Goal: Task Accomplishment & Management: Manage account settings

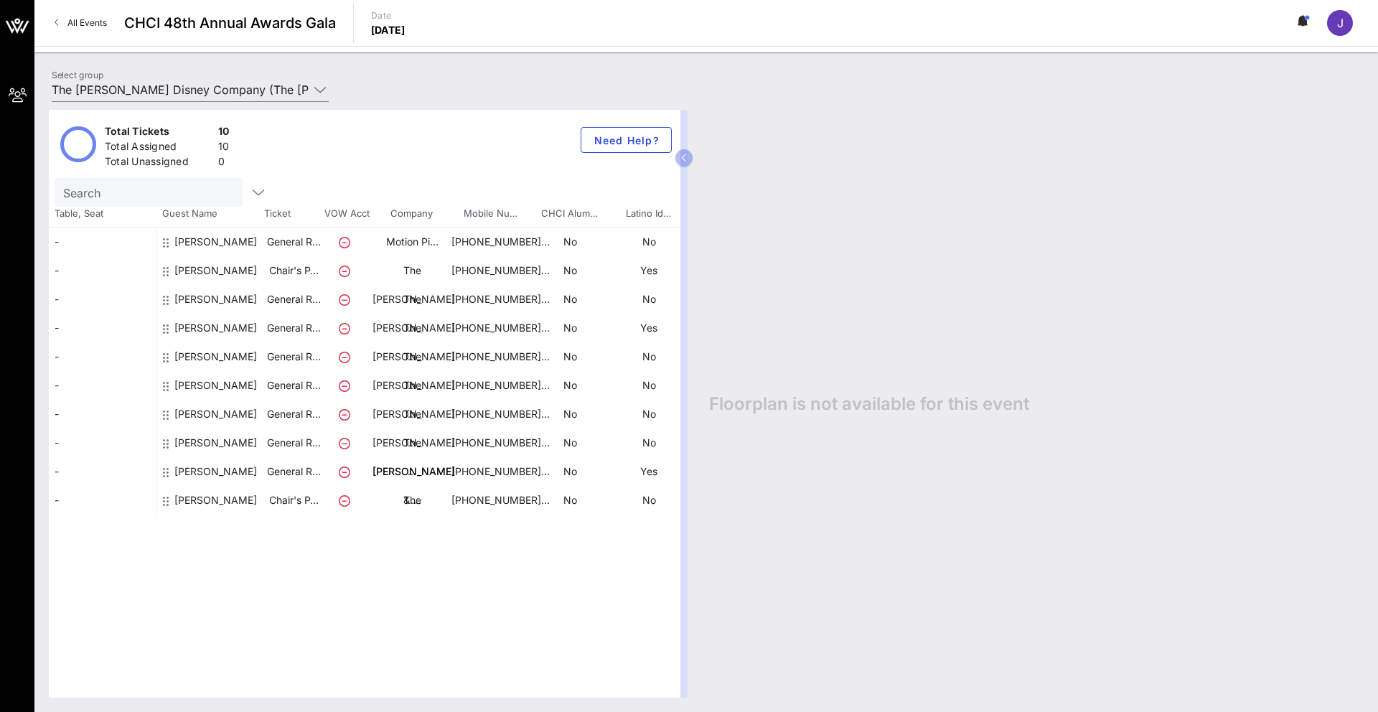
click at [204, 446] on div "[PERSON_NAME]" at bounding box center [215, 477] width 83 height 98
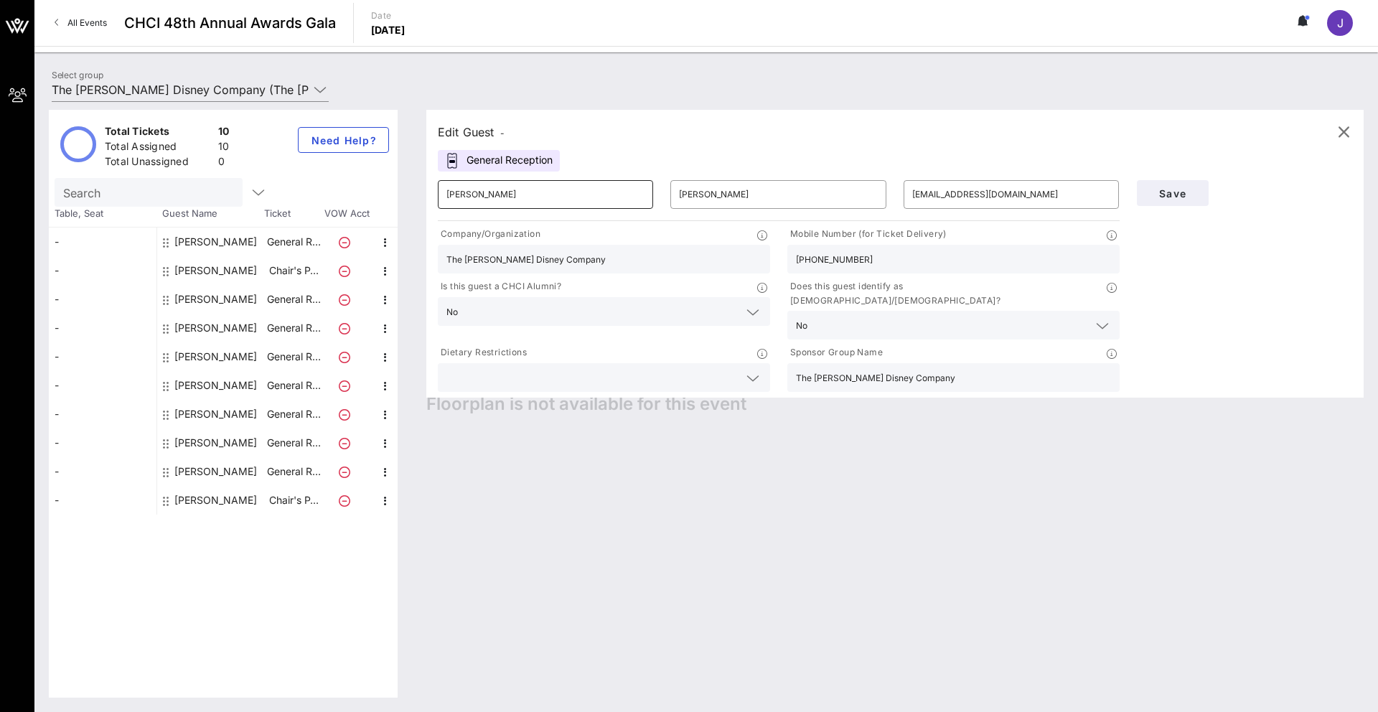
click at [472, 189] on input "[PERSON_NAME]" at bounding box center [545, 194] width 198 height 23
drag, startPoint x: 473, startPoint y: 192, endPoint x: 357, endPoint y: 184, distance: 116.5
click at [360, 184] on div "Total Tickets 10 Total Assigned 10 Total Unassigned 0 Need Help? Search Table, …" at bounding box center [706, 404] width 1315 height 588
type input "[PERSON_NAME]"
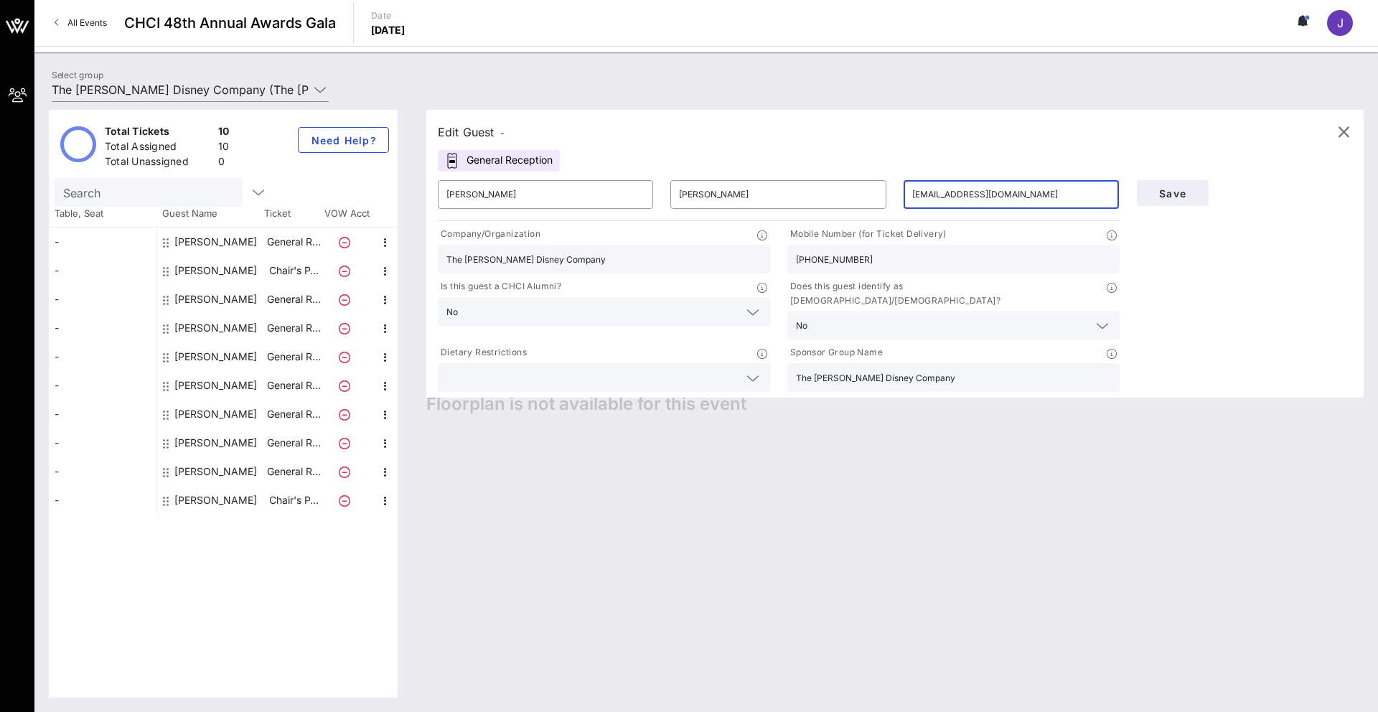
type input "[EMAIL_ADDRESS][DOMAIN_NAME]"
drag, startPoint x: 572, startPoint y: 261, endPoint x: 378, endPoint y: 230, distance: 196.2
click at [378, 230] on div "Total Tickets 10 Total Assigned 10 Total Unassigned 0 Need Help? Search Table, …" at bounding box center [706, 404] width 1315 height 588
type input "Guest"
drag, startPoint x: 850, startPoint y: 257, endPoint x: 783, endPoint y: 248, distance: 67.4
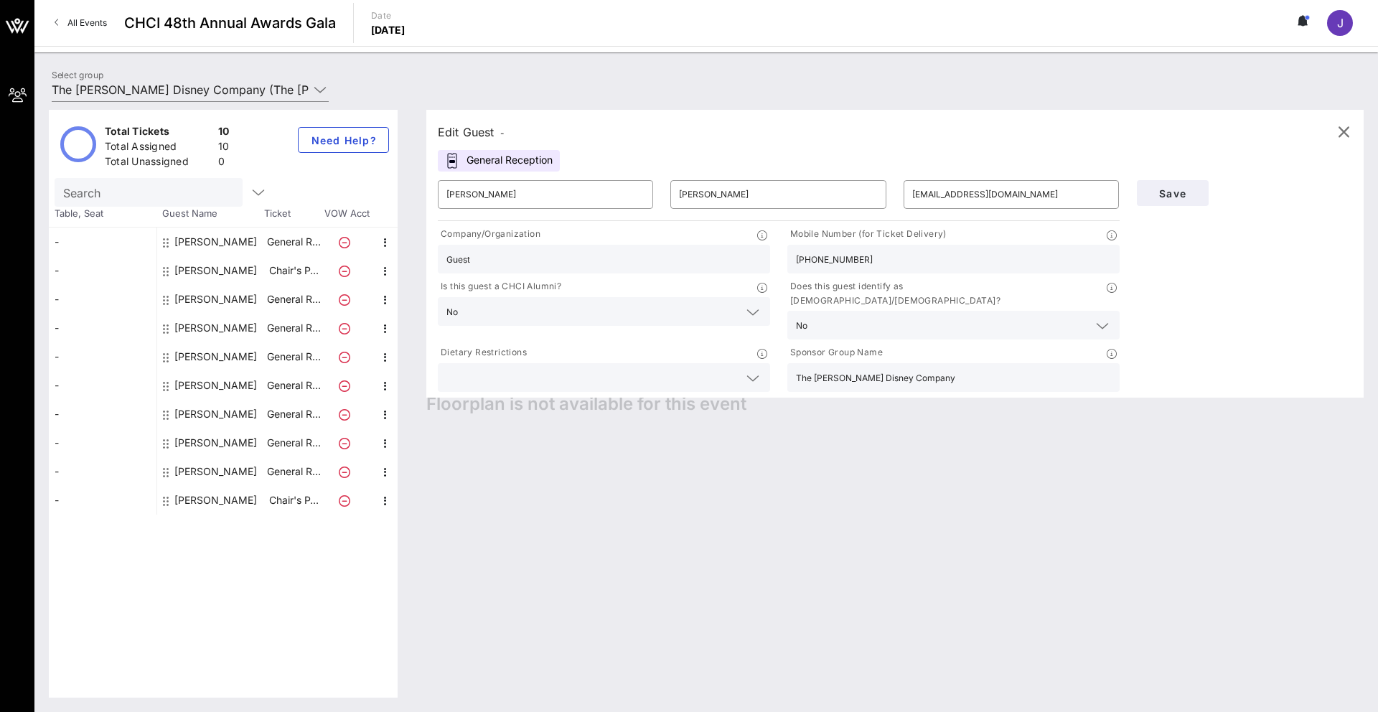
click at [783, 248] on div "Mobile Number (for Ticket Delivery) [PHONE_NUMBER]" at bounding box center [954, 250] width 350 height 52
type input "[PHONE_NUMBER]"
click at [1178, 189] on span "Save" at bounding box center [1172, 193] width 49 height 12
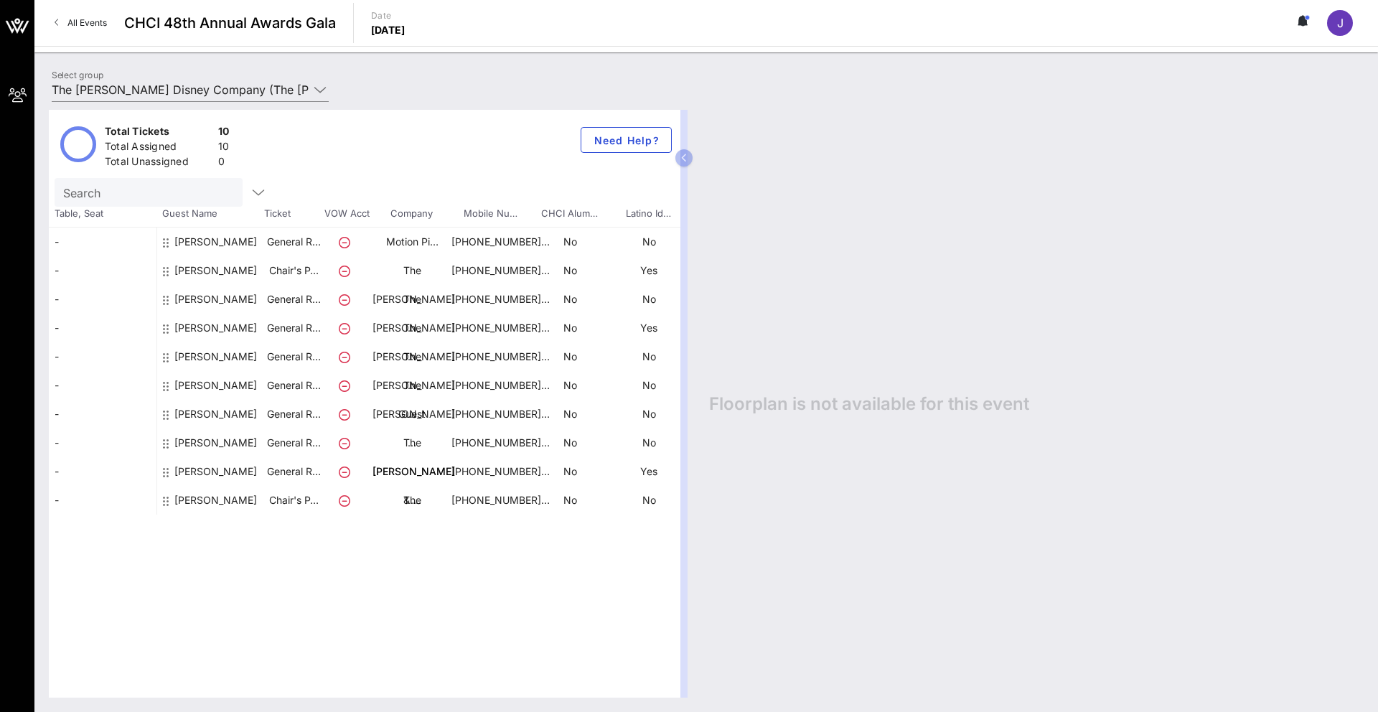
click at [214, 380] on div "[PERSON_NAME]" at bounding box center [215, 420] width 83 height 98
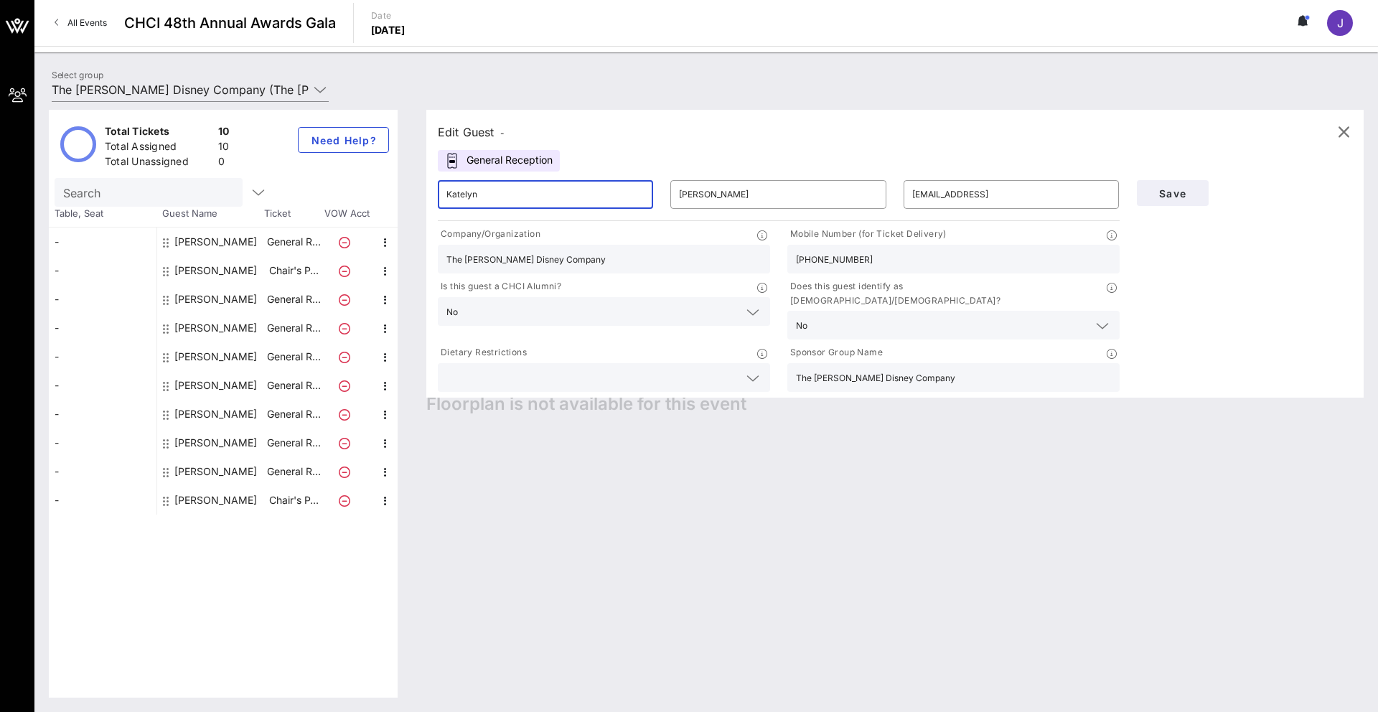
drag, startPoint x: 595, startPoint y: 197, endPoint x: 359, endPoint y: 169, distance: 237.9
click at [363, 169] on div "Total Tickets 10 Total Assigned 10 Total Unassigned 0 Need Help? Search Table, …" at bounding box center [706, 404] width 1315 height 588
type input "[PERSON_NAME]"
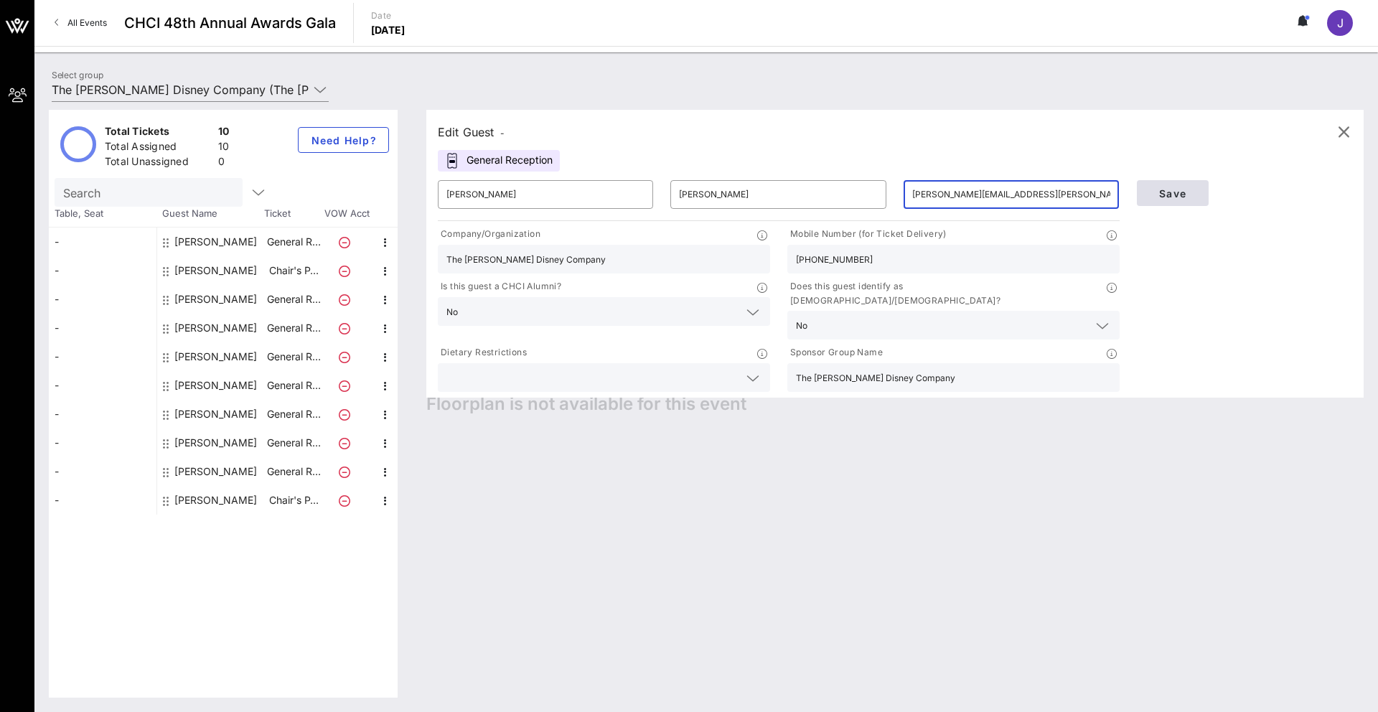
type input "[PERSON_NAME][EMAIL_ADDRESS][PERSON_NAME][DOMAIN_NAME]"
click at [1197, 194] on button "Save" at bounding box center [1173, 193] width 72 height 26
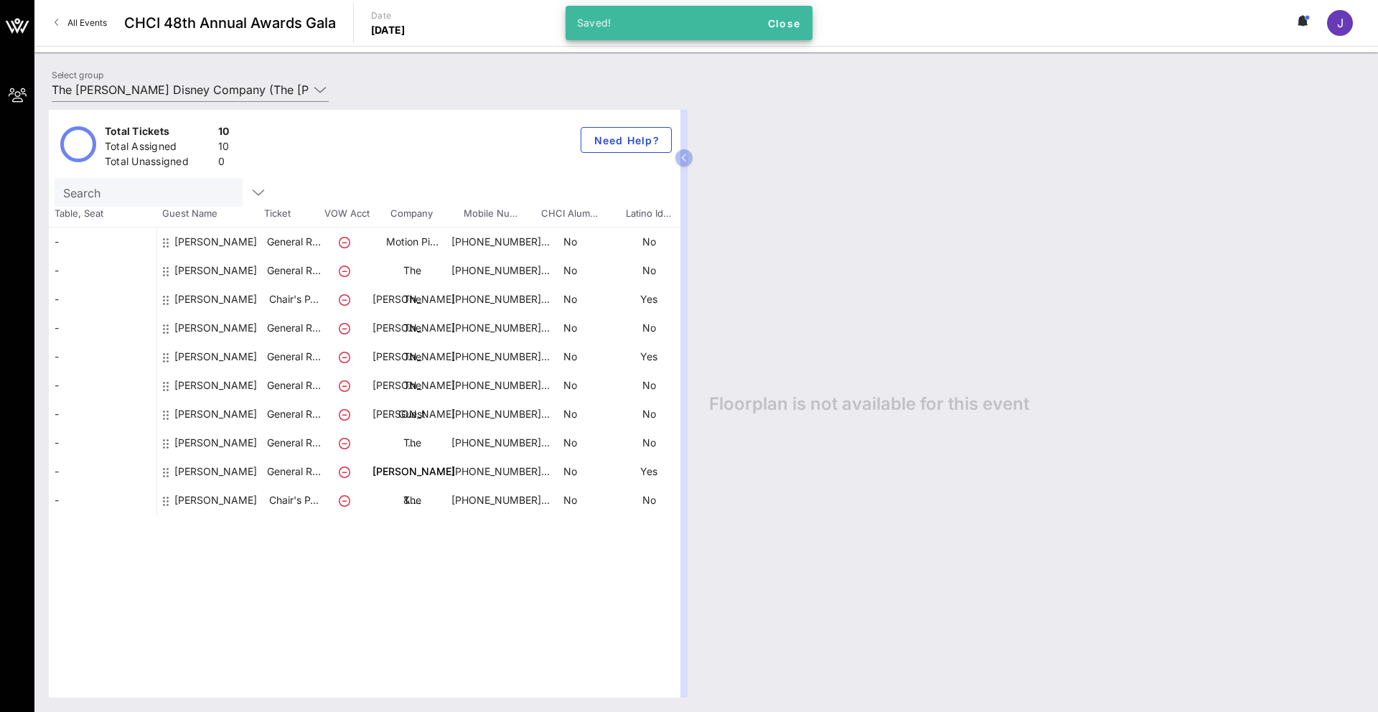
click at [198, 271] on div "[PERSON_NAME]" at bounding box center [215, 305] width 83 height 98
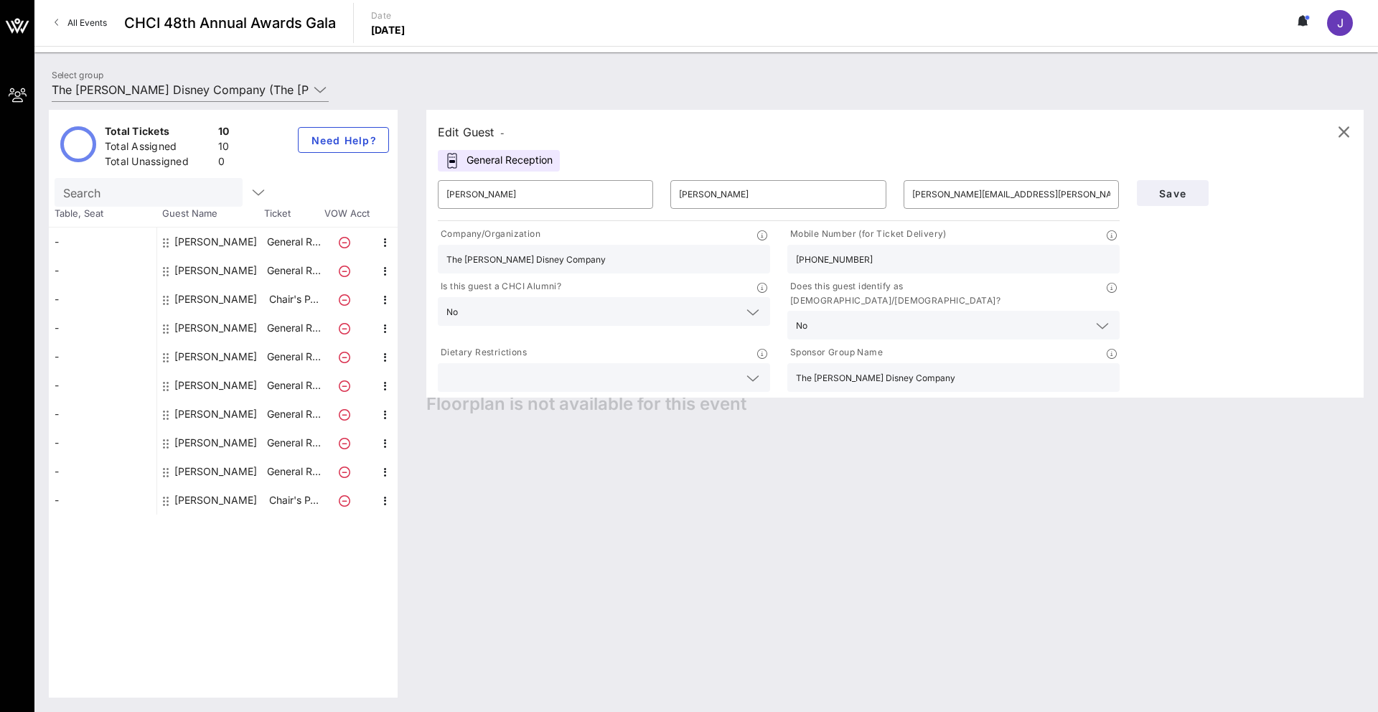
drag, startPoint x: 551, startPoint y: 259, endPoint x: 364, endPoint y: 235, distance: 188.9
click at [366, 235] on div "Total Tickets 10 Total Assigned 10 Total Unassigned 0 Need Help? Search Table, …" at bounding box center [706, 404] width 1315 height 588
type input "Guest"
click at [1172, 190] on span "Save" at bounding box center [1172, 193] width 49 height 12
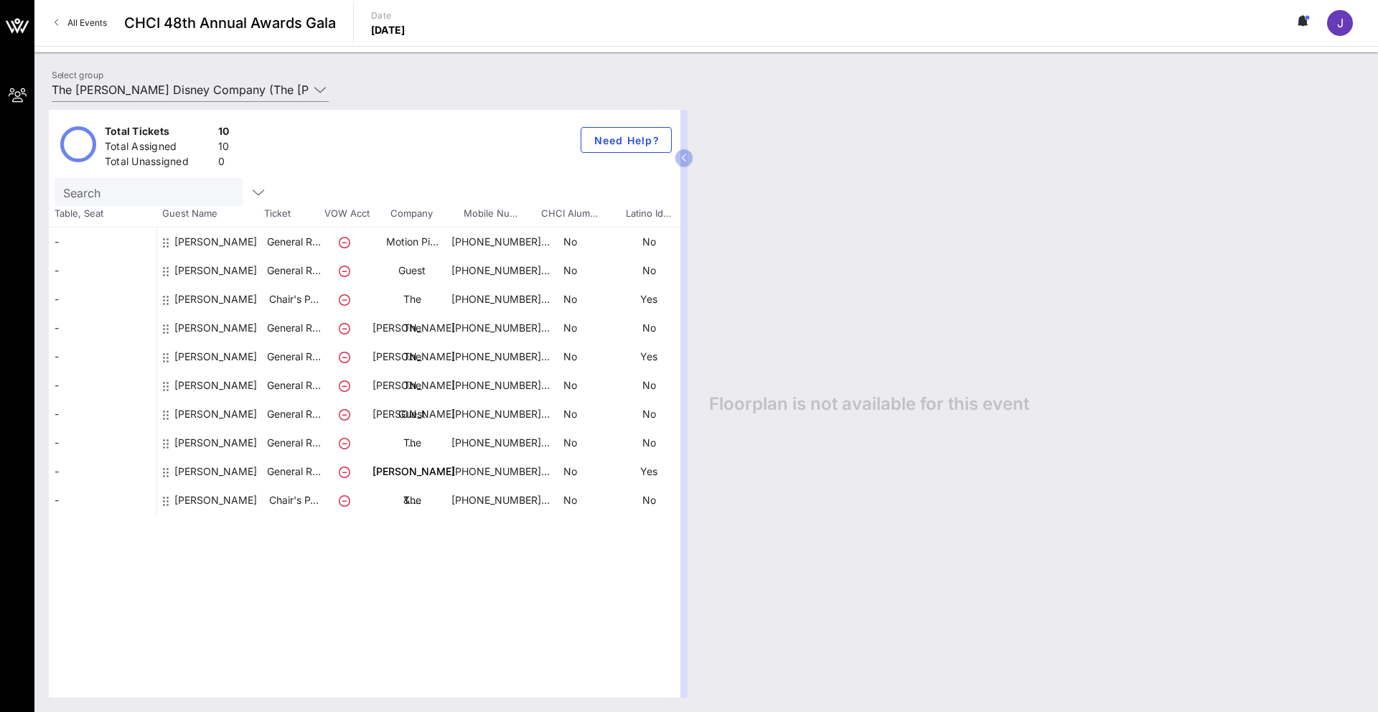
click at [215, 444] on div "[PERSON_NAME]" at bounding box center [215, 477] width 83 height 98
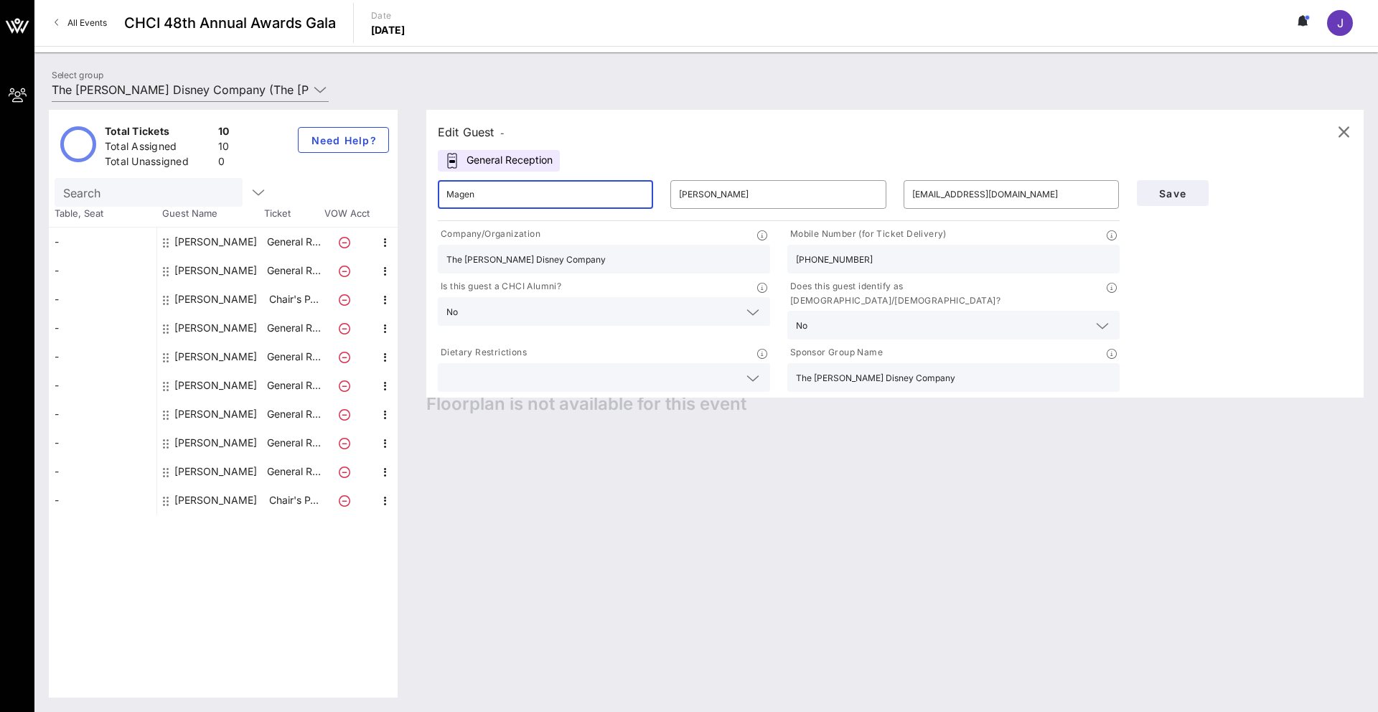
drag, startPoint x: 475, startPoint y: 192, endPoint x: 351, endPoint y: 179, distance: 124.8
click at [362, 180] on div "Total Tickets 10 Total Assigned 10 Total Unassigned 0 Need Help? Search Table, …" at bounding box center [706, 404] width 1315 height 588
type input "[PERSON_NAME]"
type input "[EMAIL_ADDRESS][DOMAIN_NAME]"
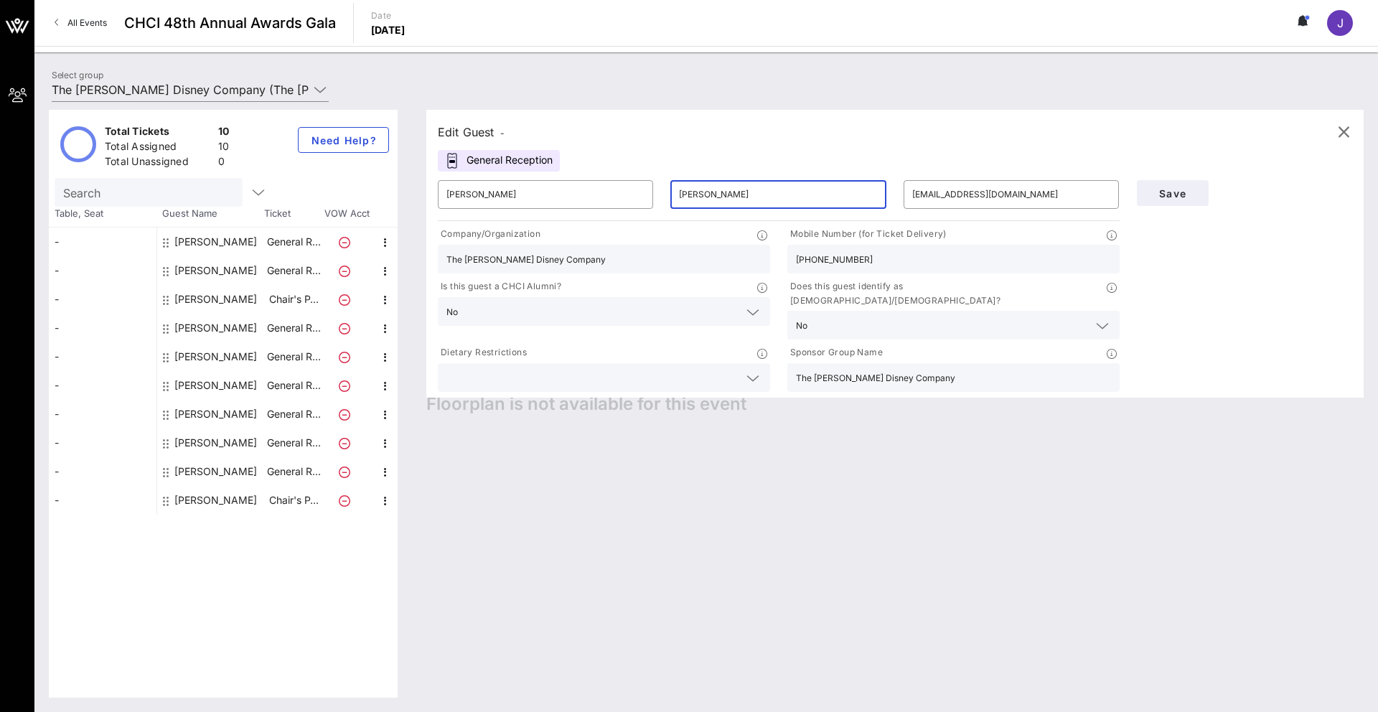
click at [689, 194] on input "[PERSON_NAME]" at bounding box center [778, 194] width 198 height 23
type input "[PERSON_NAME]"
click at [1187, 192] on span "Save" at bounding box center [1172, 193] width 49 height 12
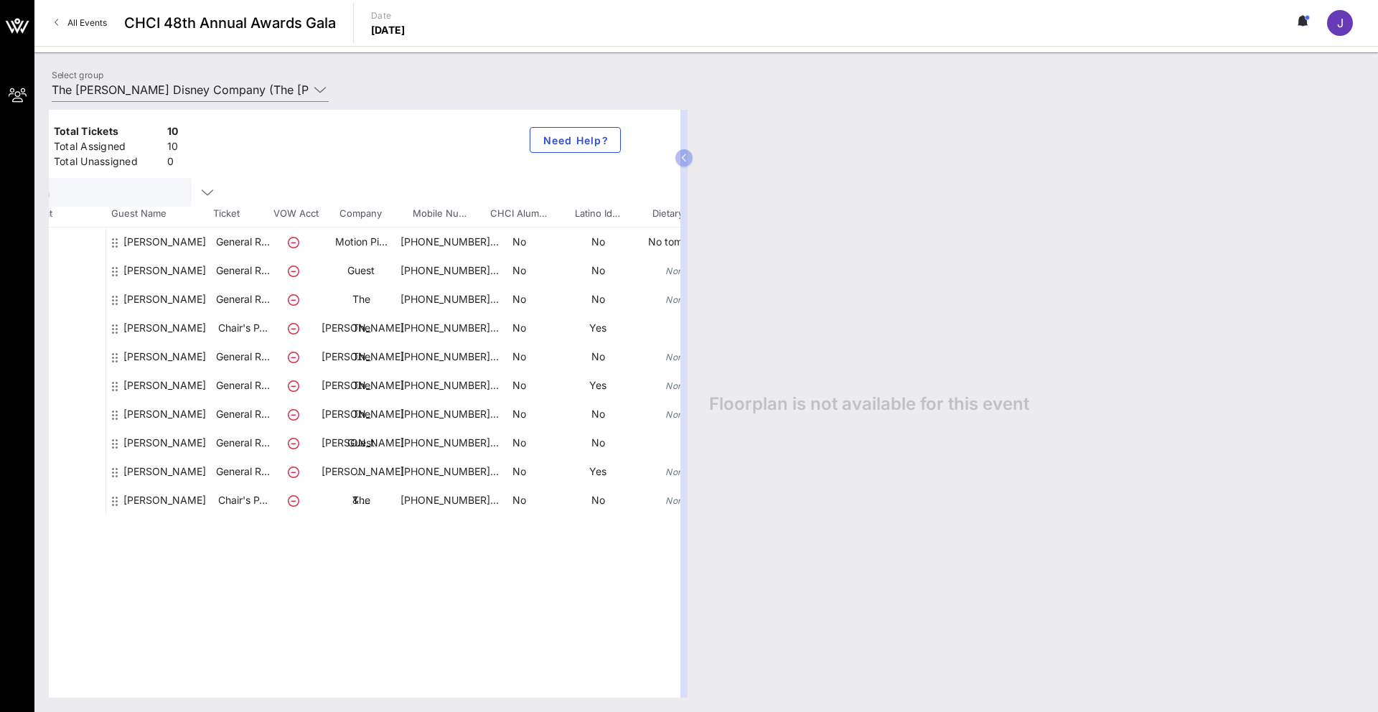
scroll to position [1, 0]
click at [137, 299] on div "[PERSON_NAME]" at bounding box center [164, 333] width 83 height 98
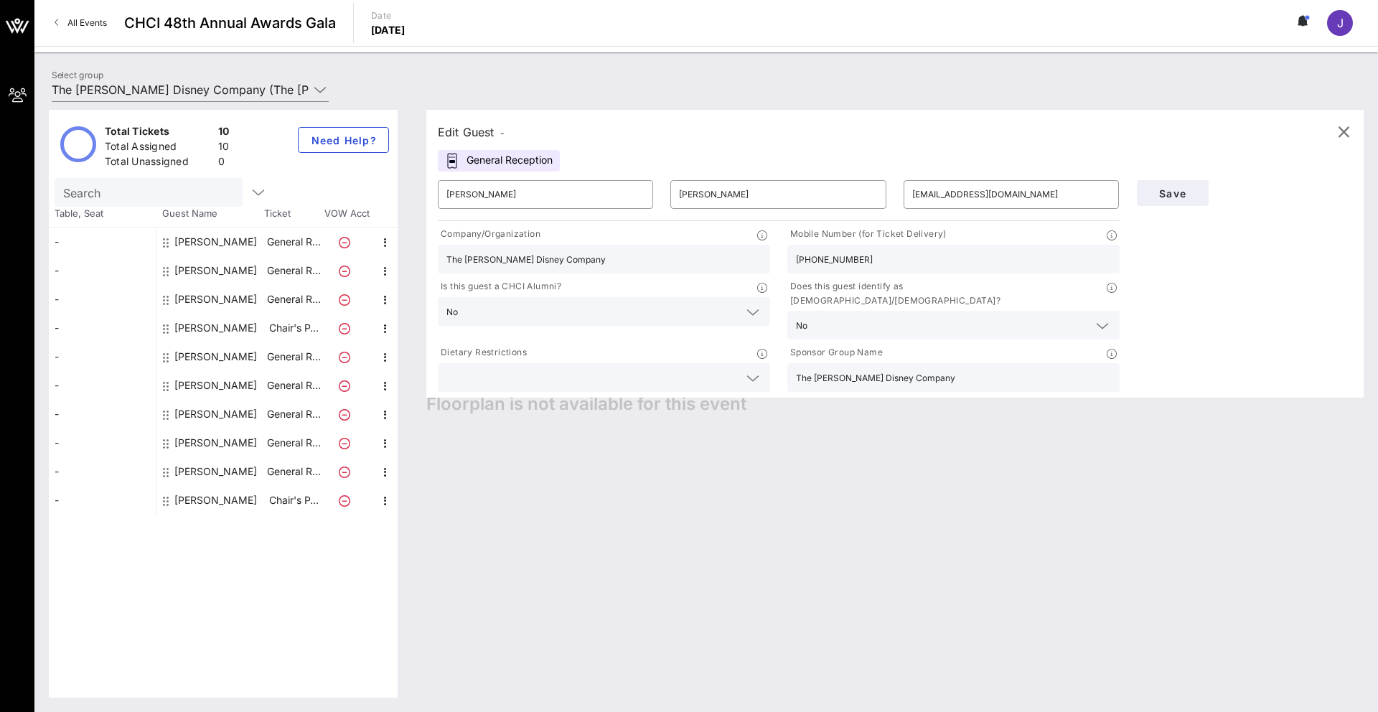
drag, startPoint x: 597, startPoint y: 261, endPoint x: 421, endPoint y: 244, distance: 177.4
click at [421, 244] on div "Edit Guest - General Reception ​ Fabian ​ [PERSON_NAME] ​ [EMAIL_ADDRESS][DOMAI…" at bounding box center [888, 404] width 952 height 588
type input "Guest"
click at [1253, 292] on div "Save" at bounding box center [1244, 283] width 233 height 223
drag, startPoint x: 1167, startPoint y: 188, endPoint x: 1156, endPoint y: 198, distance: 14.7
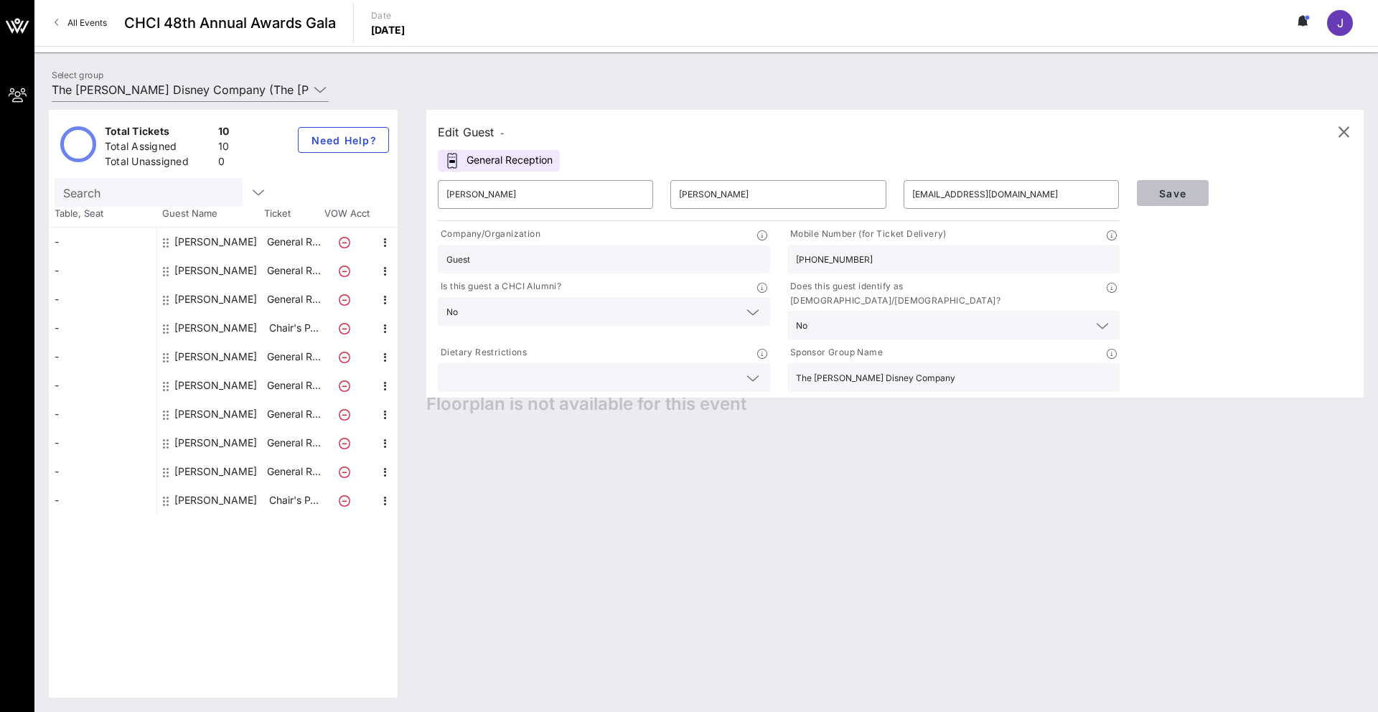
click at [1168, 188] on span "Save" at bounding box center [1172, 193] width 49 height 12
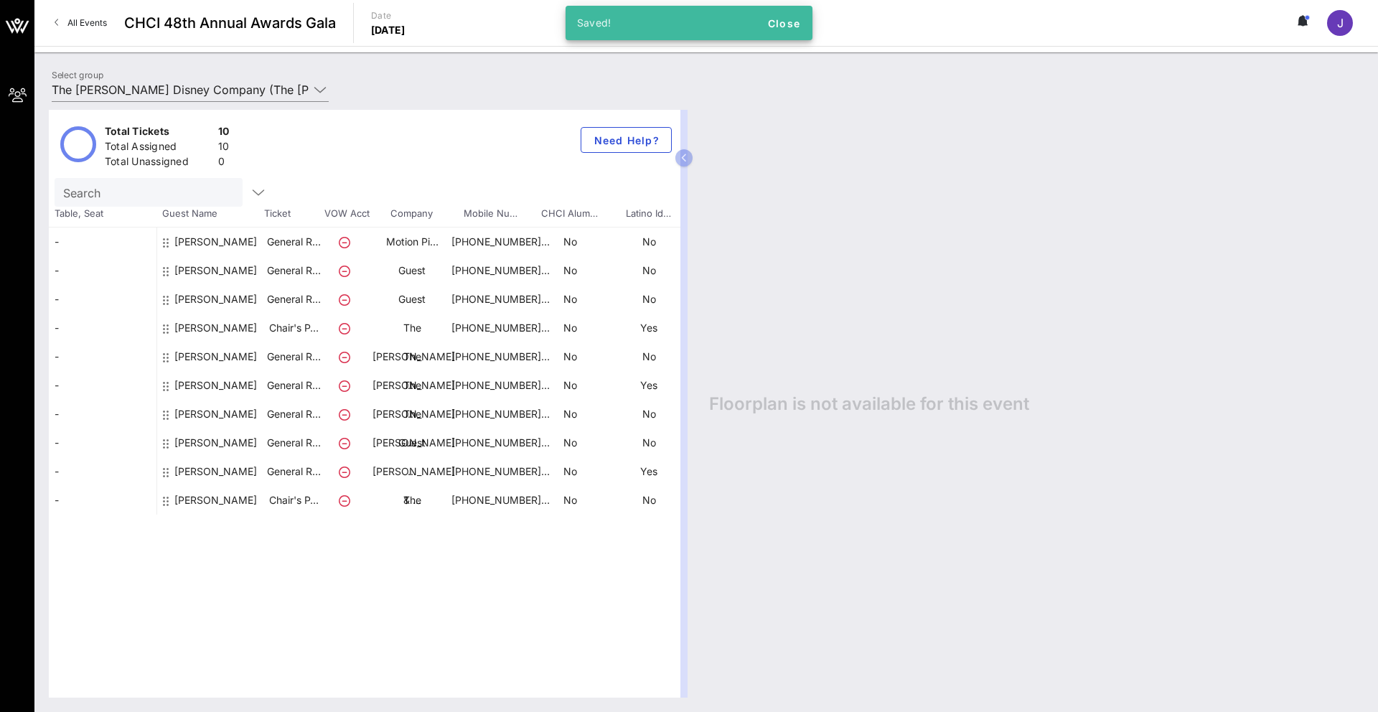
scroll to position [2, 0]
